Goal: Task Accomplishment & Management: Use online tool/utility

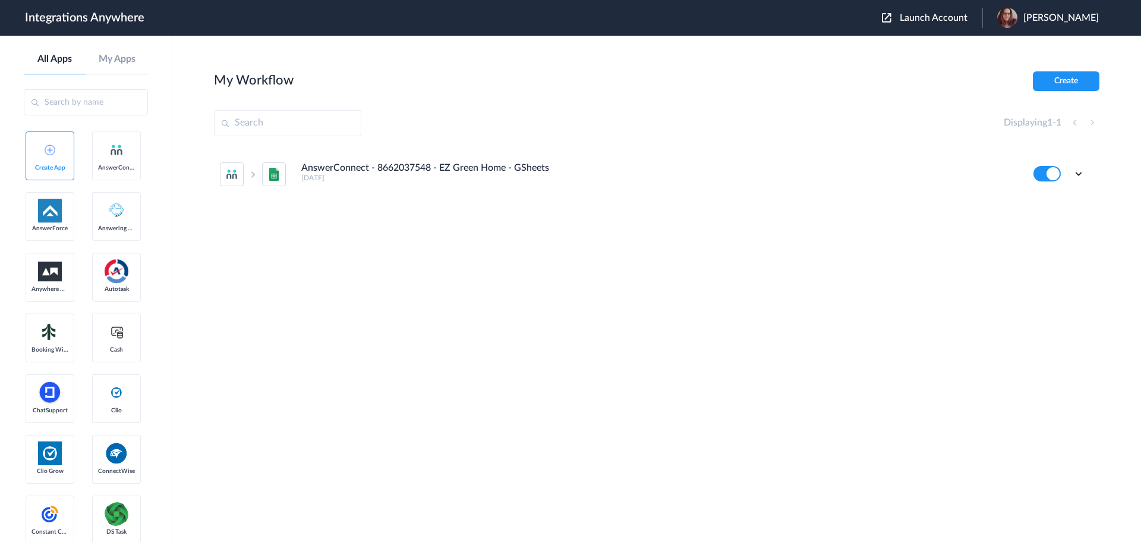
click at [954, 14] on span "Launch Account" at bounding box center [934, 18] width 68 height 10
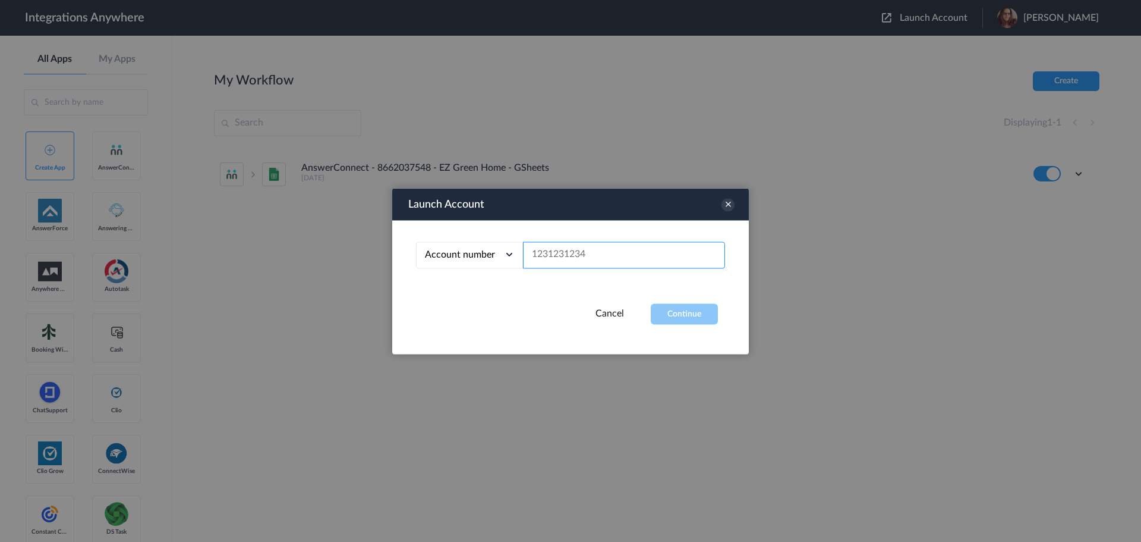
click at [565, 257] on input "text" at bounding box center [624, 254] width 202 height 27
paste input "9717035039"
type input "9717035039"
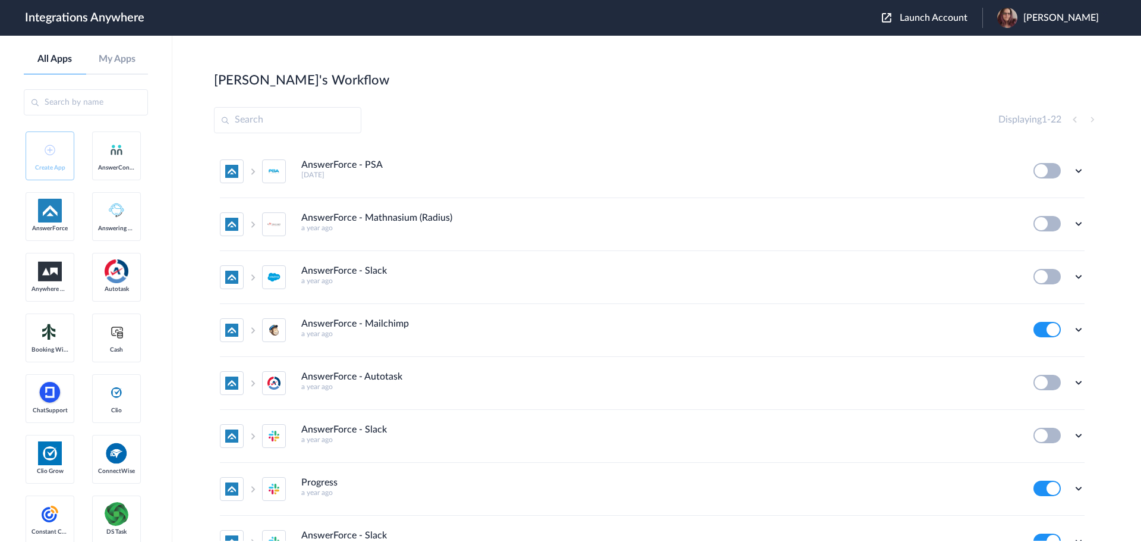
click at [1044, 172] on button at bounding box center [1047, 170] width 27 height 15
click at [1073, 174] on icon at bounding box center [1079, 171] width 12 height 12
click at [1055, 196] on li "Edit" at bounding box center [1046, 198] width 77 height 22
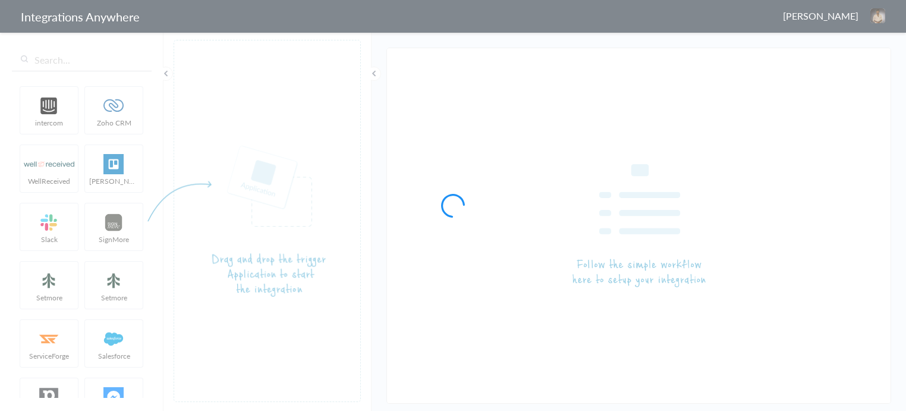
type input "AnswerForce - PSA"
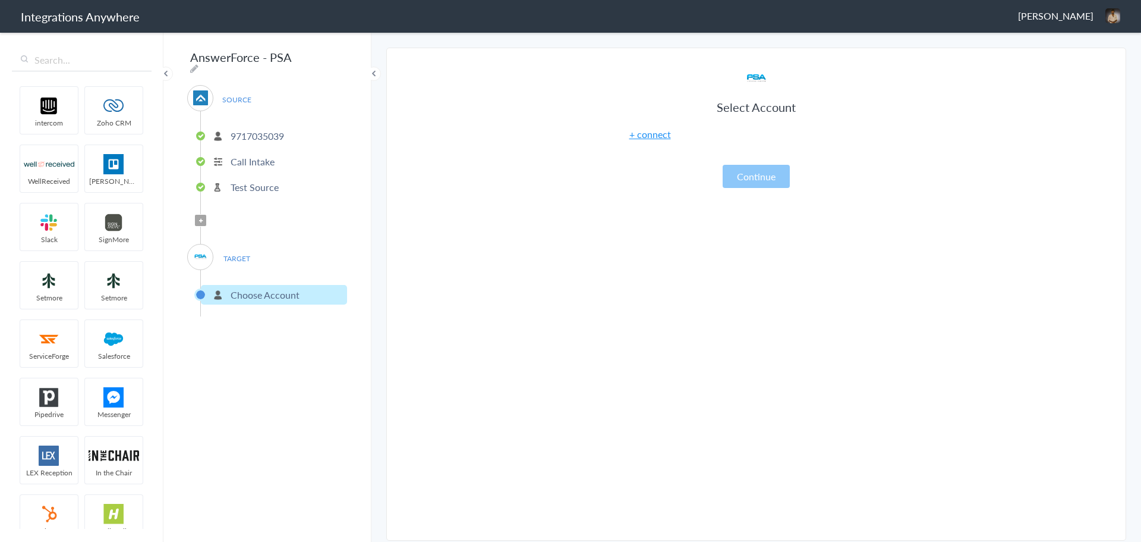
click at [658, 136] on link "+ connect" at bounding box center [651, 134] width 42 height 14
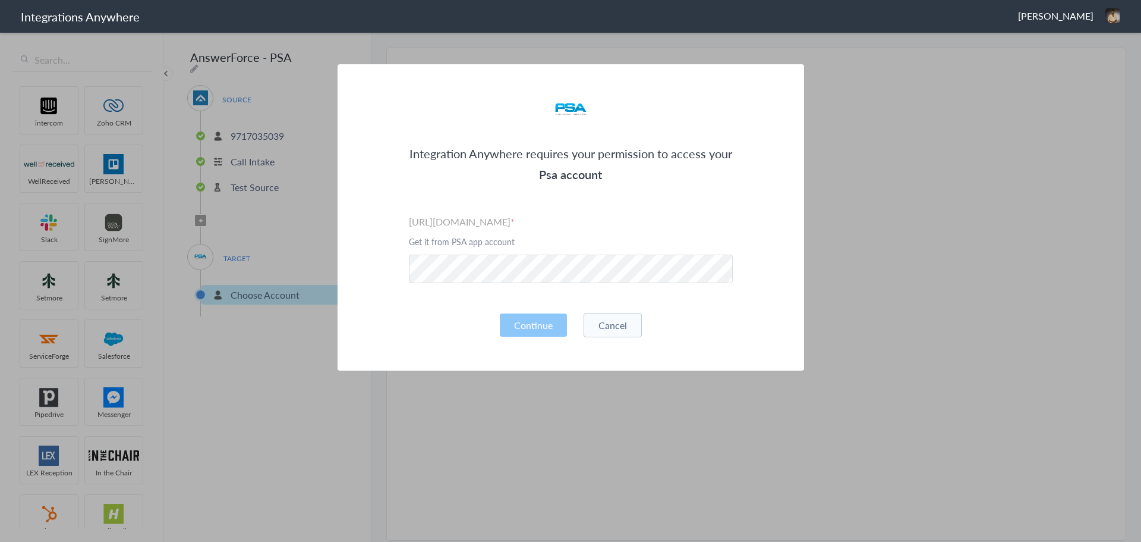
click at [608, 331] on button "Cancel" at bounding box center [613, 325] width 58 height 24
